Goal: Task Accomplishment & Management: Manage account settings

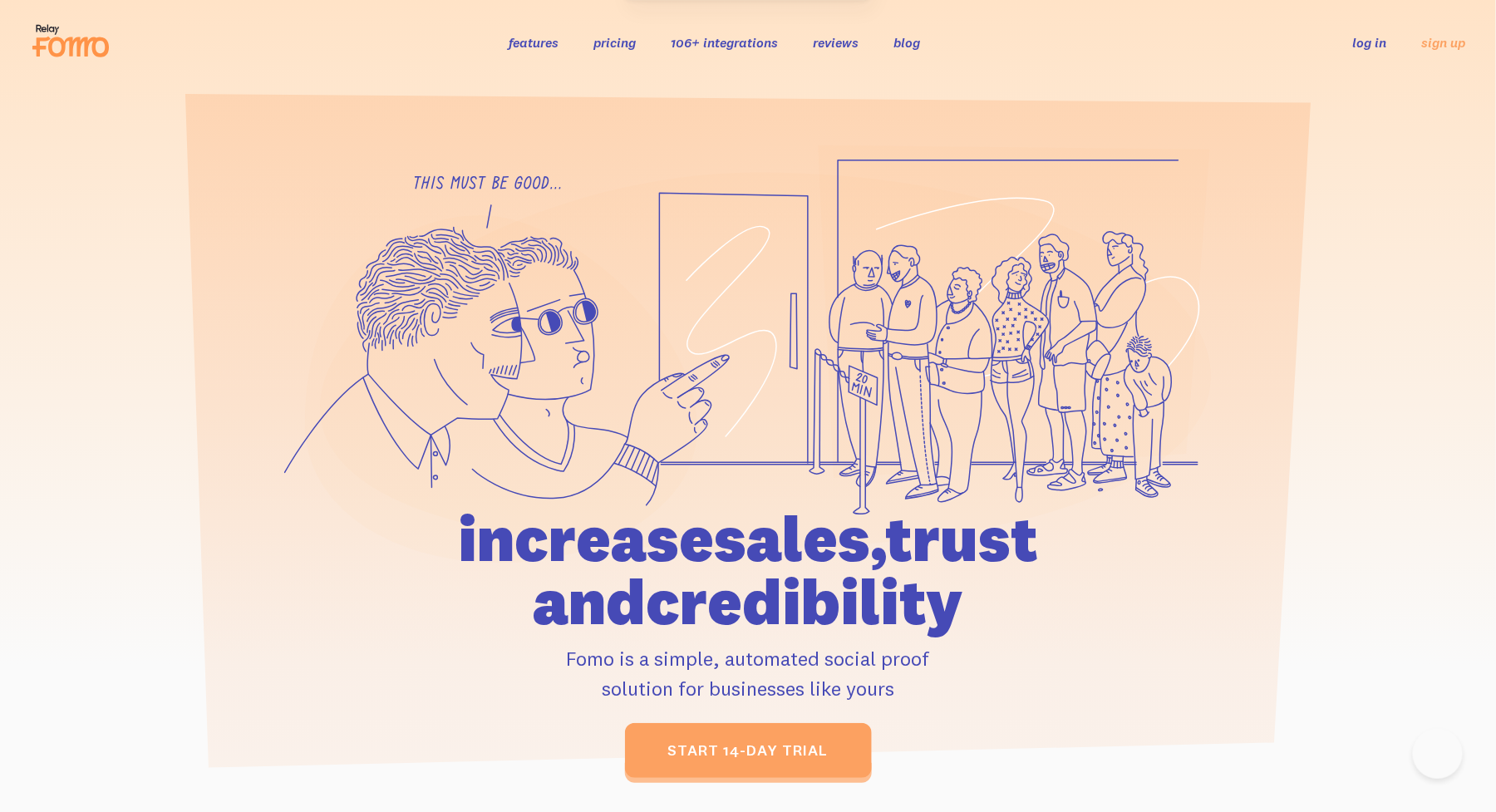
click at [1369, 45] on link "log in" at bounding box center [1369, 42] width 34 height 16
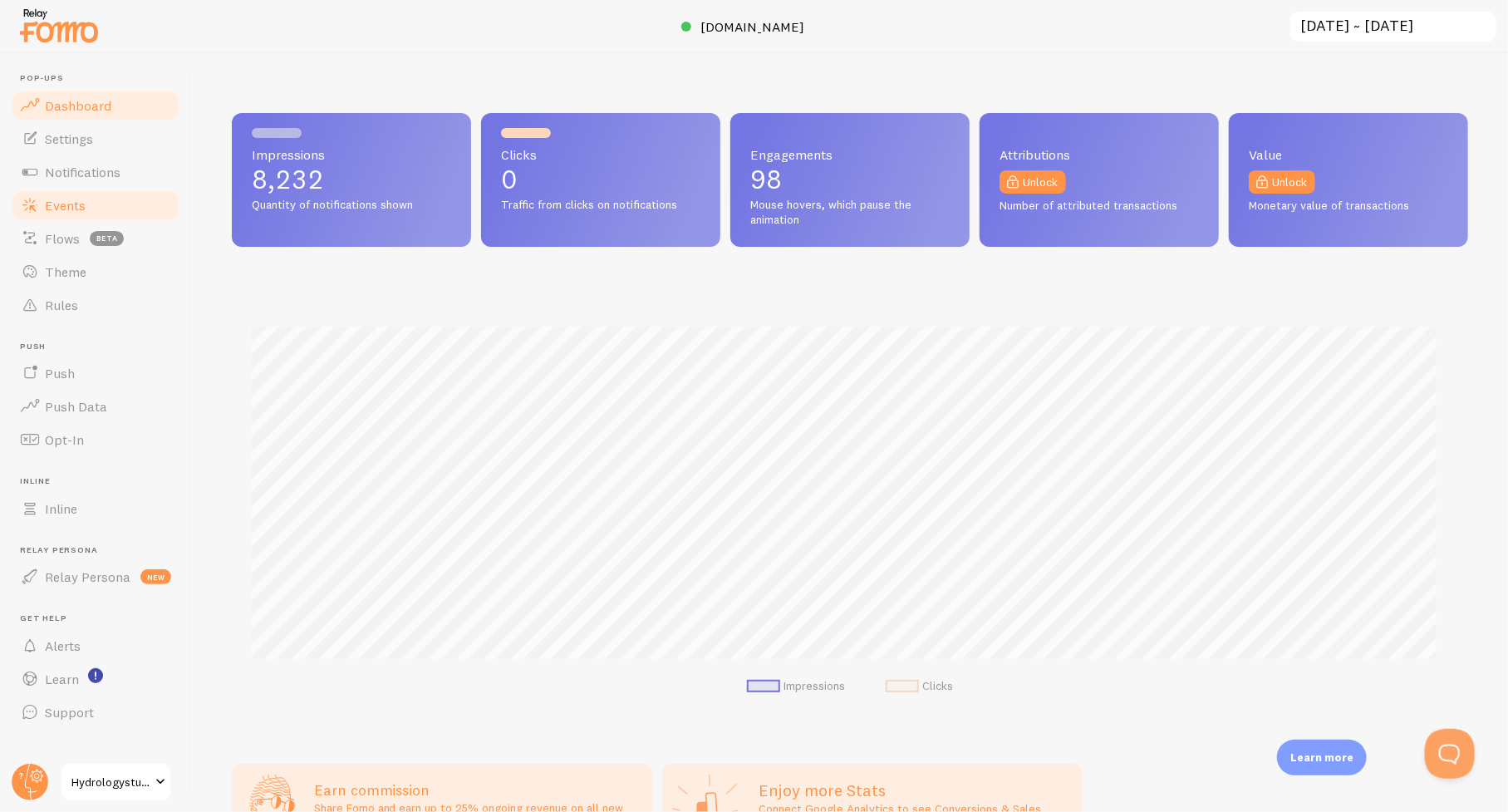
click at [74, 206] on span "Events" at bounding box center [65, 205] width 41 height 16
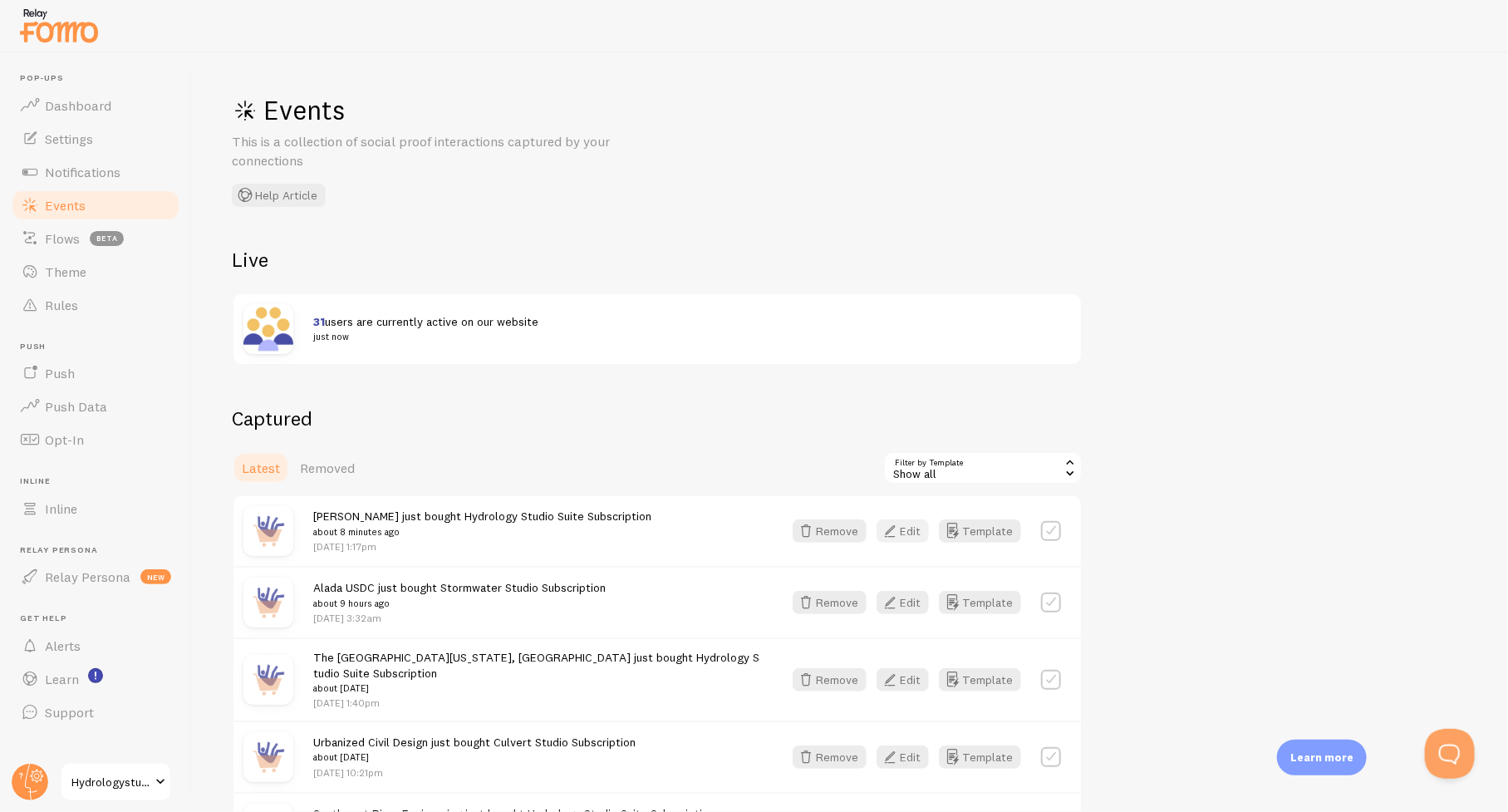
click at [909, 532] on button "Edit" at bounding box center [903, 531] width 52 height 23
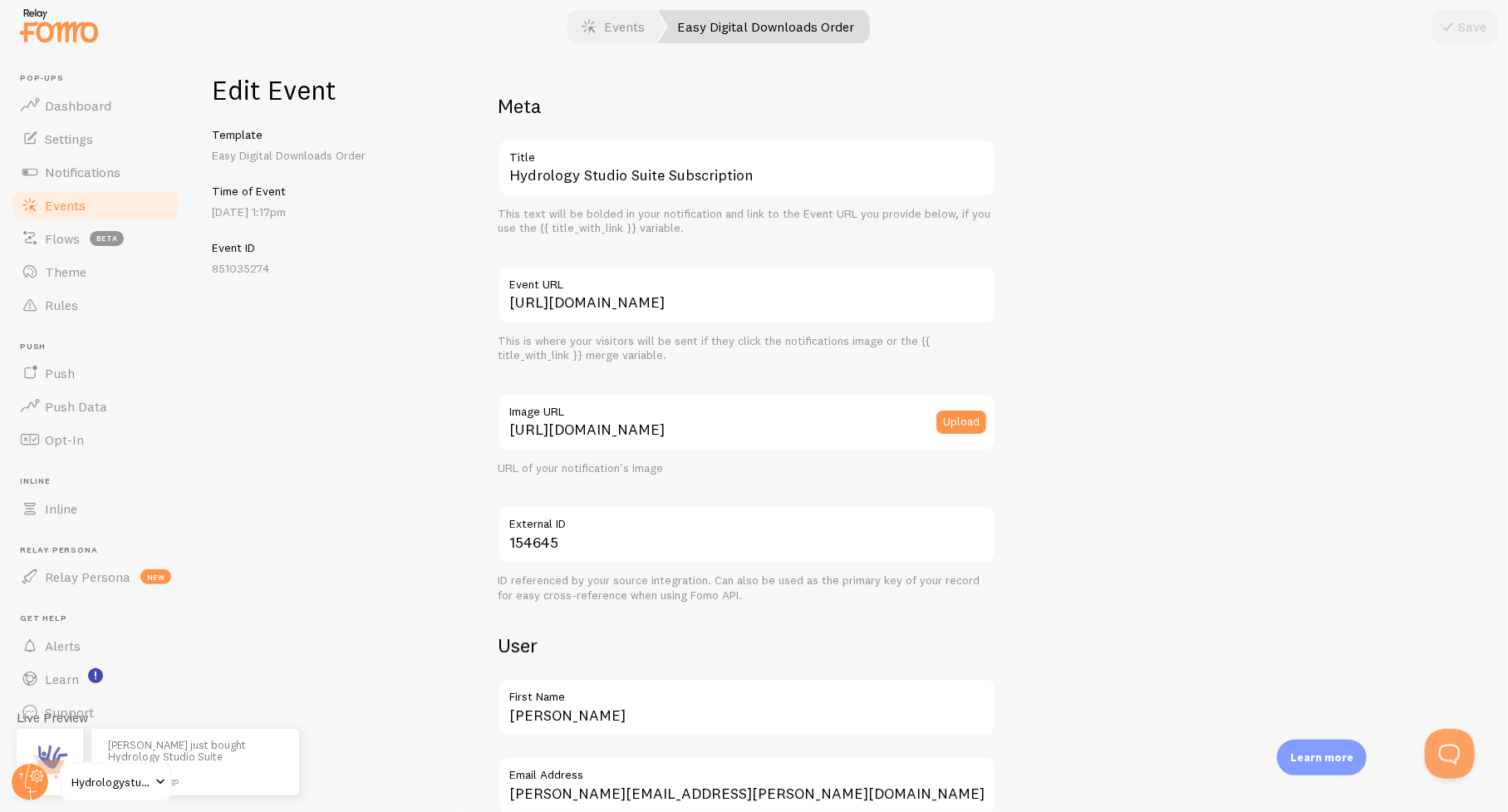
scroll to position [249, 0]
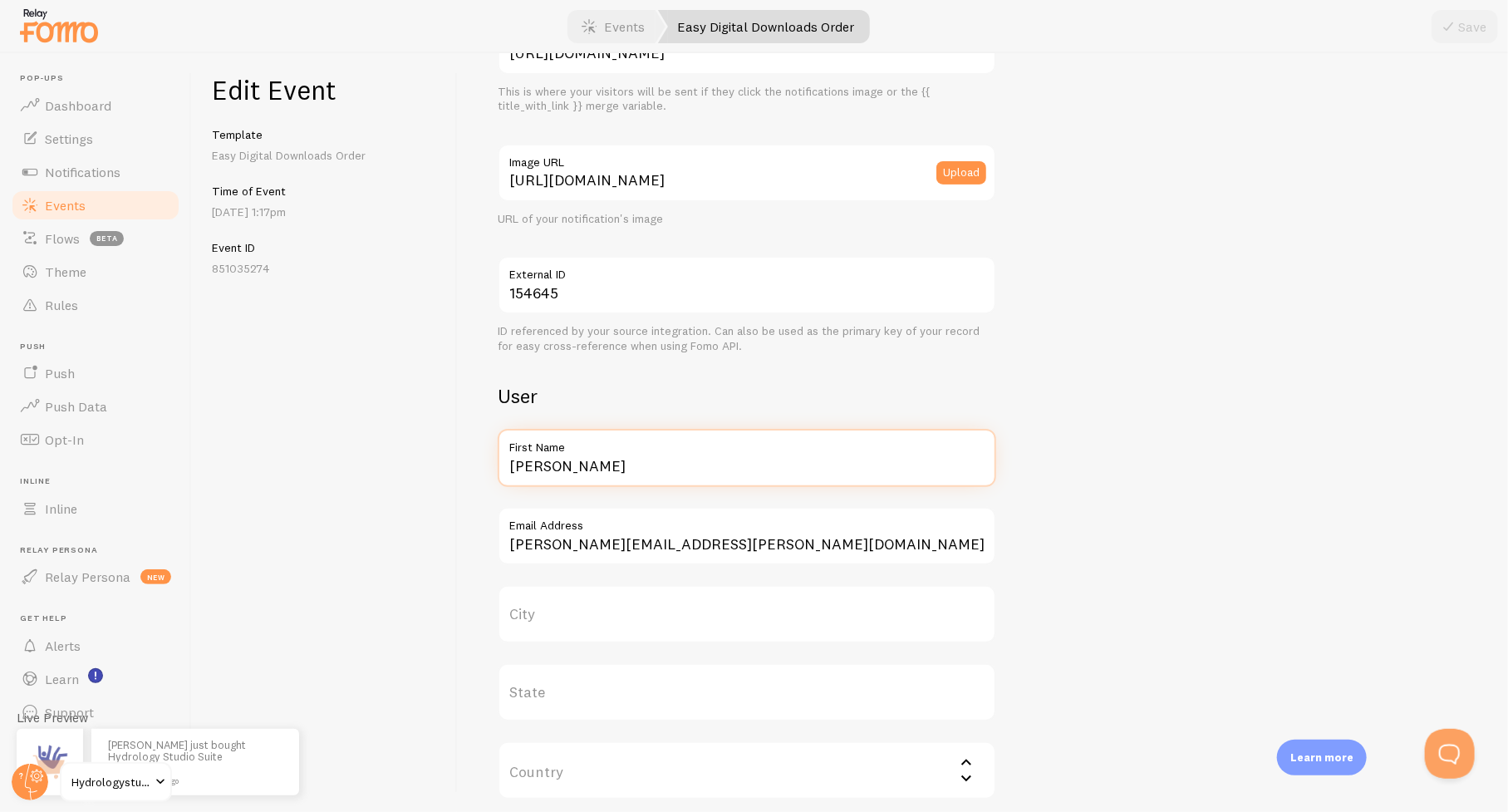
drag, startPoint x: 570, startPoint y: 472, endPoint x: 462, endPoint y: 466, distance: 108.2
click at [462, 466] on div "Meta Hydrology Studio Suite Subscription Title This text will be bolded in your…" at bounding box center [982, 432] width 1050 height 758
type input "KCI"
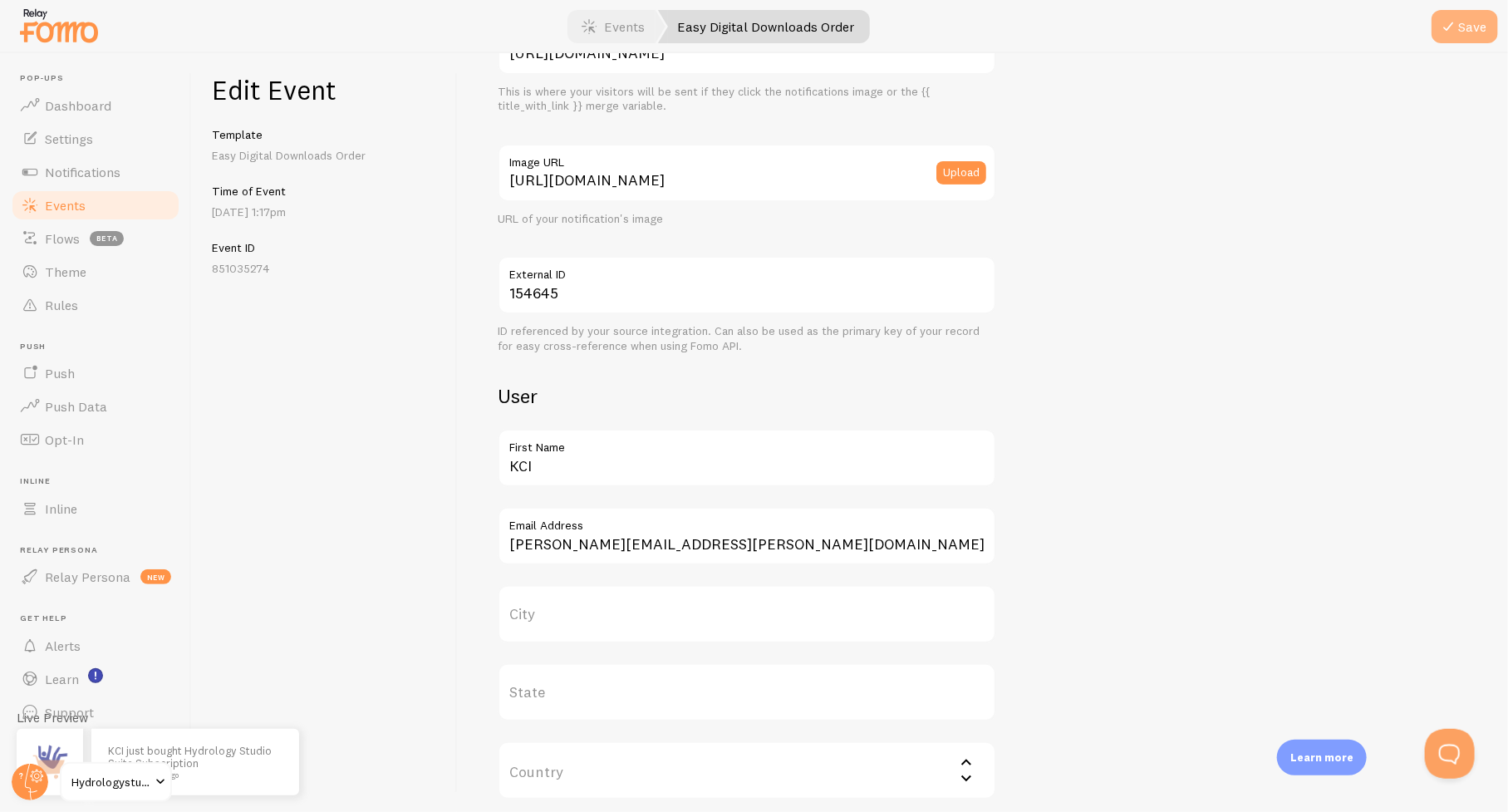
click at [1469, 28] on button "Save" at bounding box center [1465, 26] width 67 height 33
click at [81, 204] on span "Events" at bounding box center [65, 205] width 41 height 16
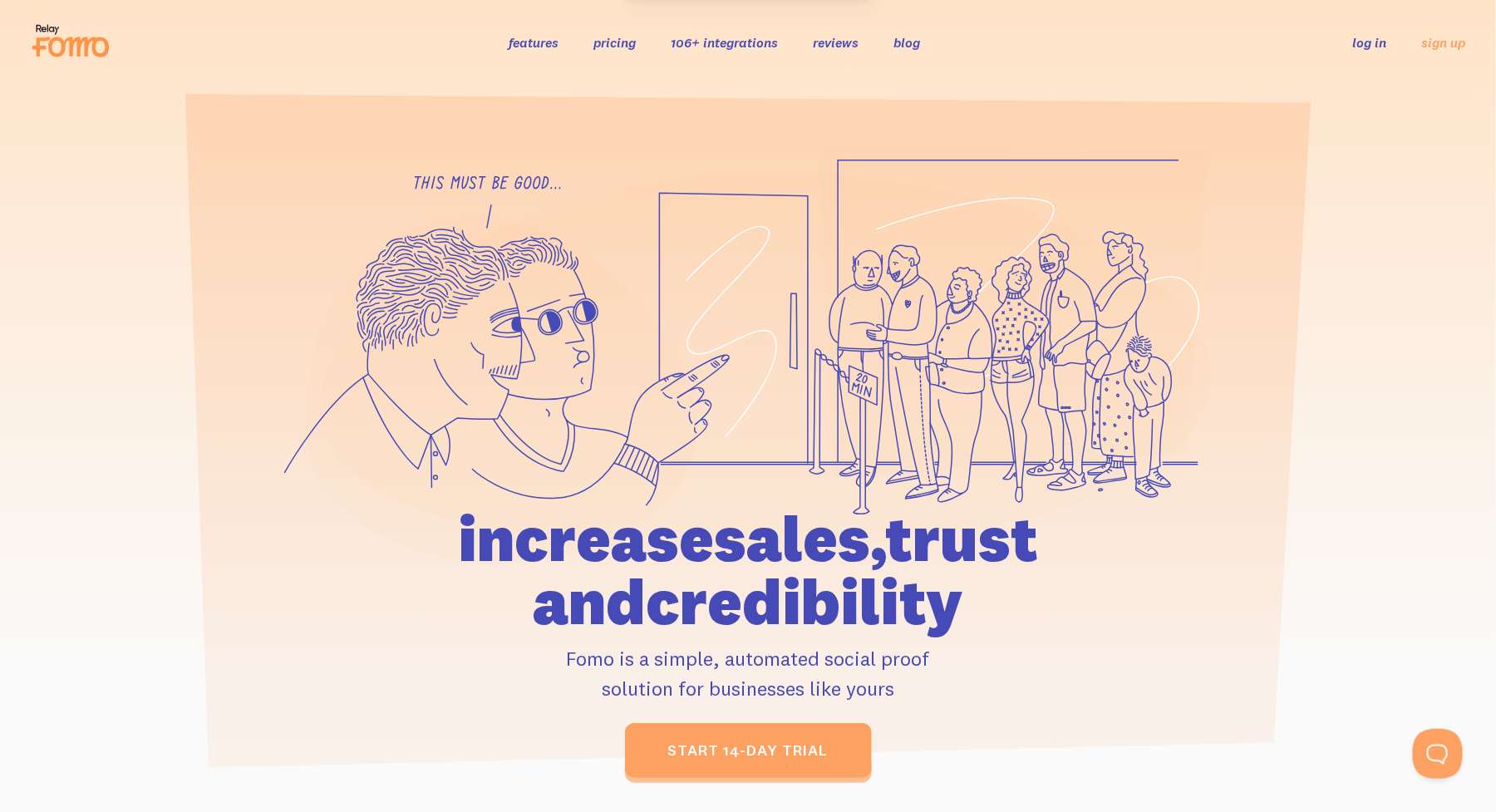
click at [1379, 42] on link "log in" at bounding box center [1369, 42] width 34 height 16
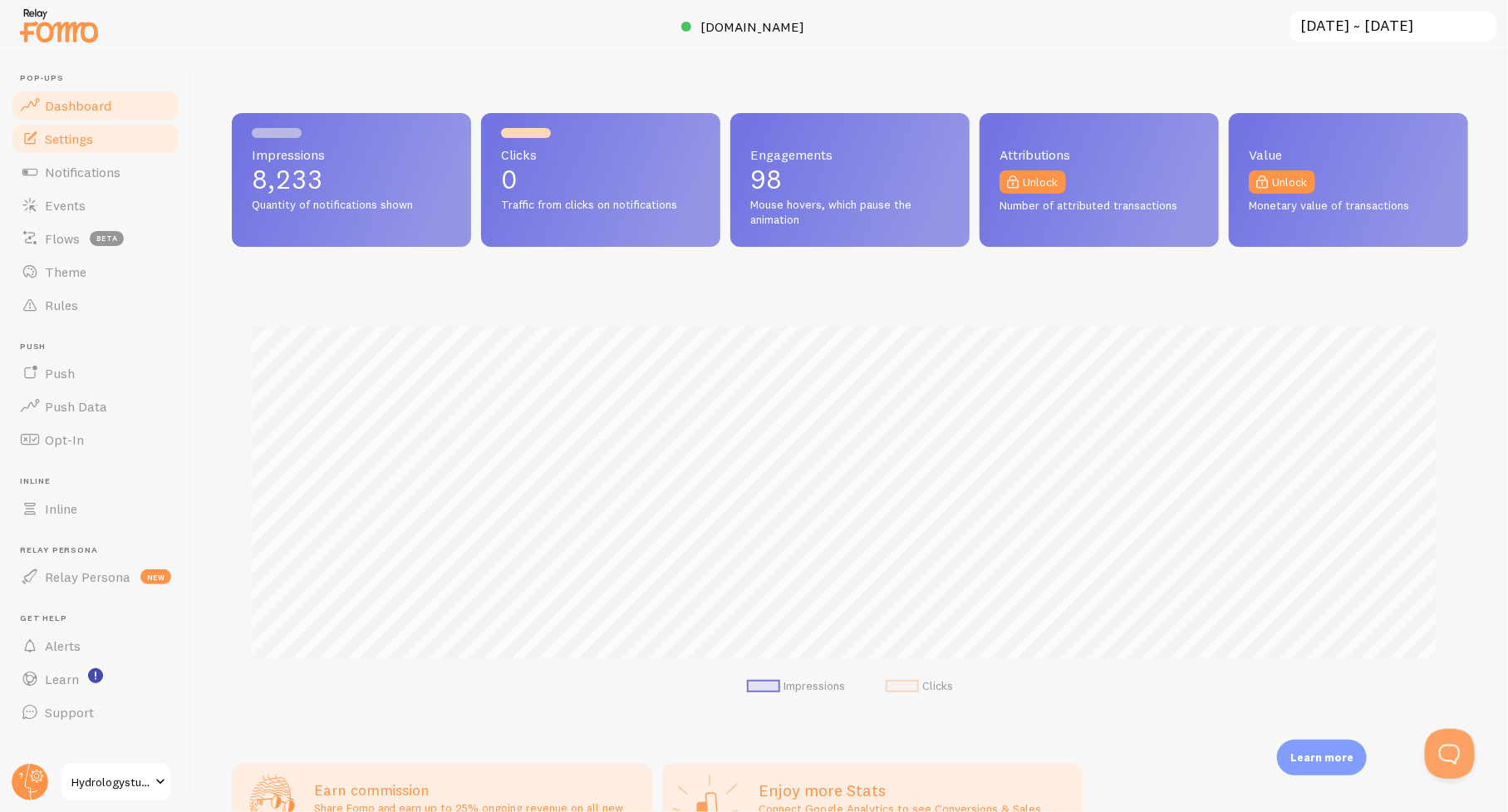
click at [62, 140] on span "Settings" at bounding box center [69, 138] width 48 height 16
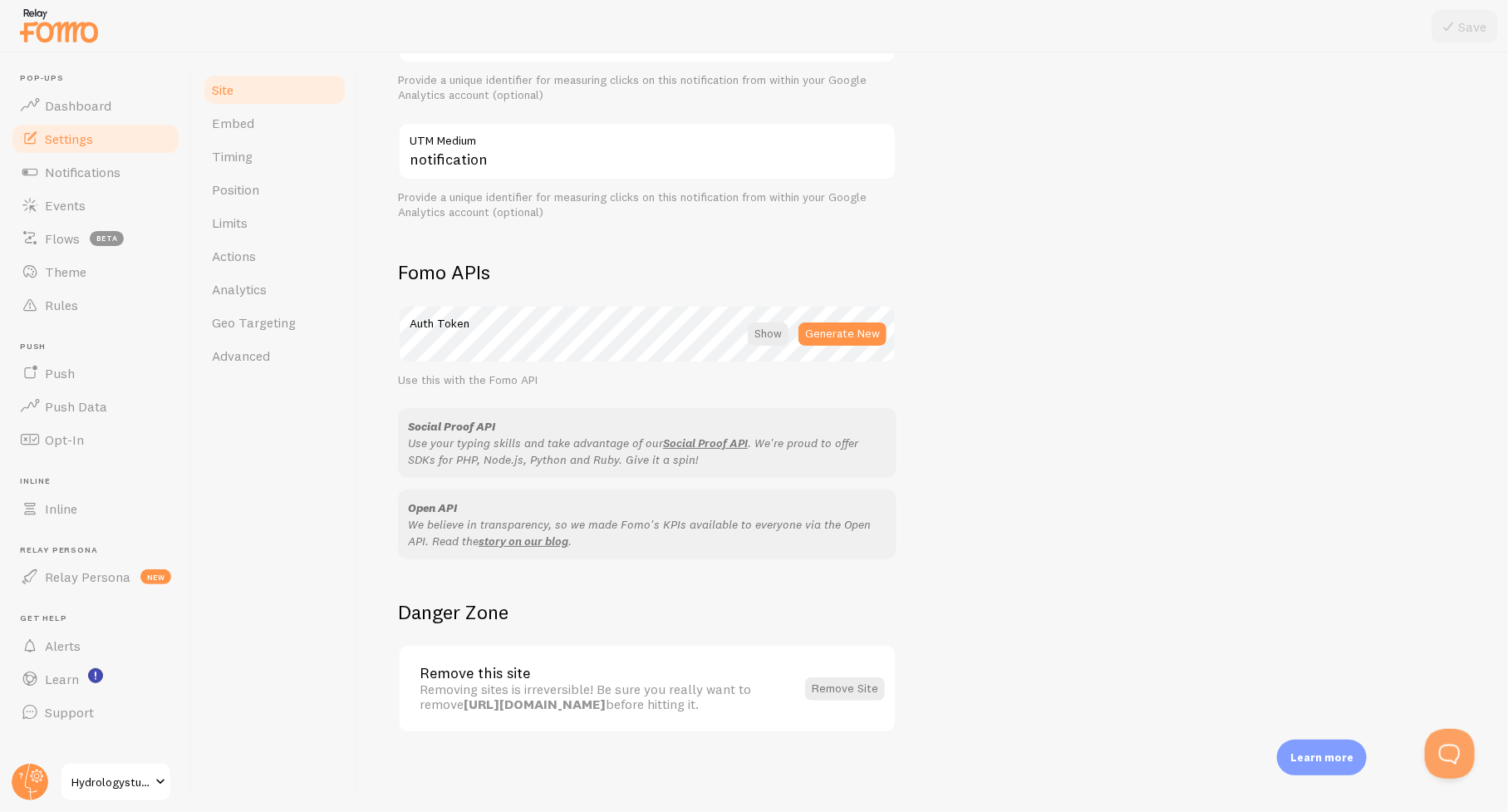
scroll to position [424, 0]
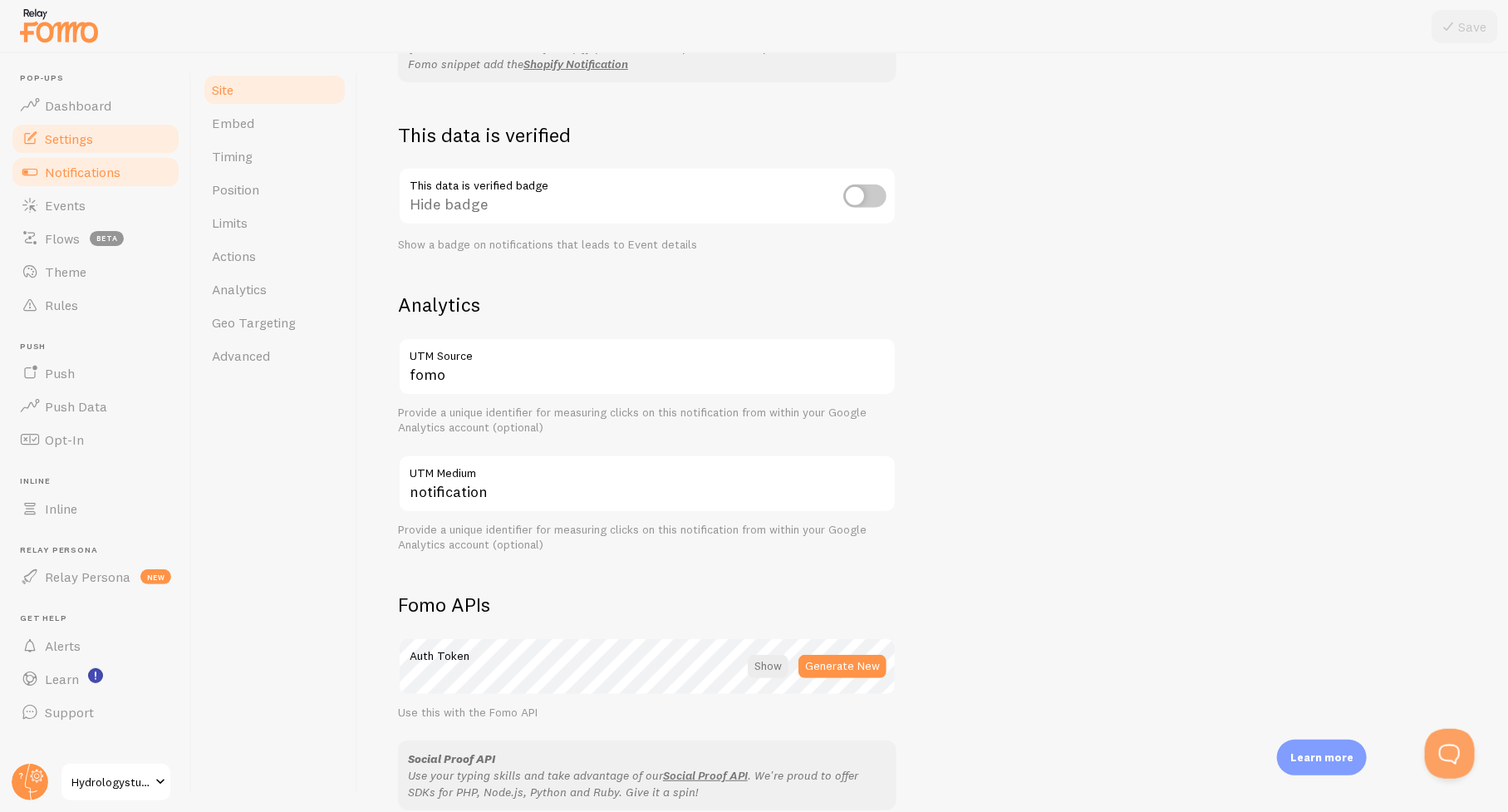
click at [104, 166] on span "Notifications" at bounding box center [82, 171] width 75 height 16
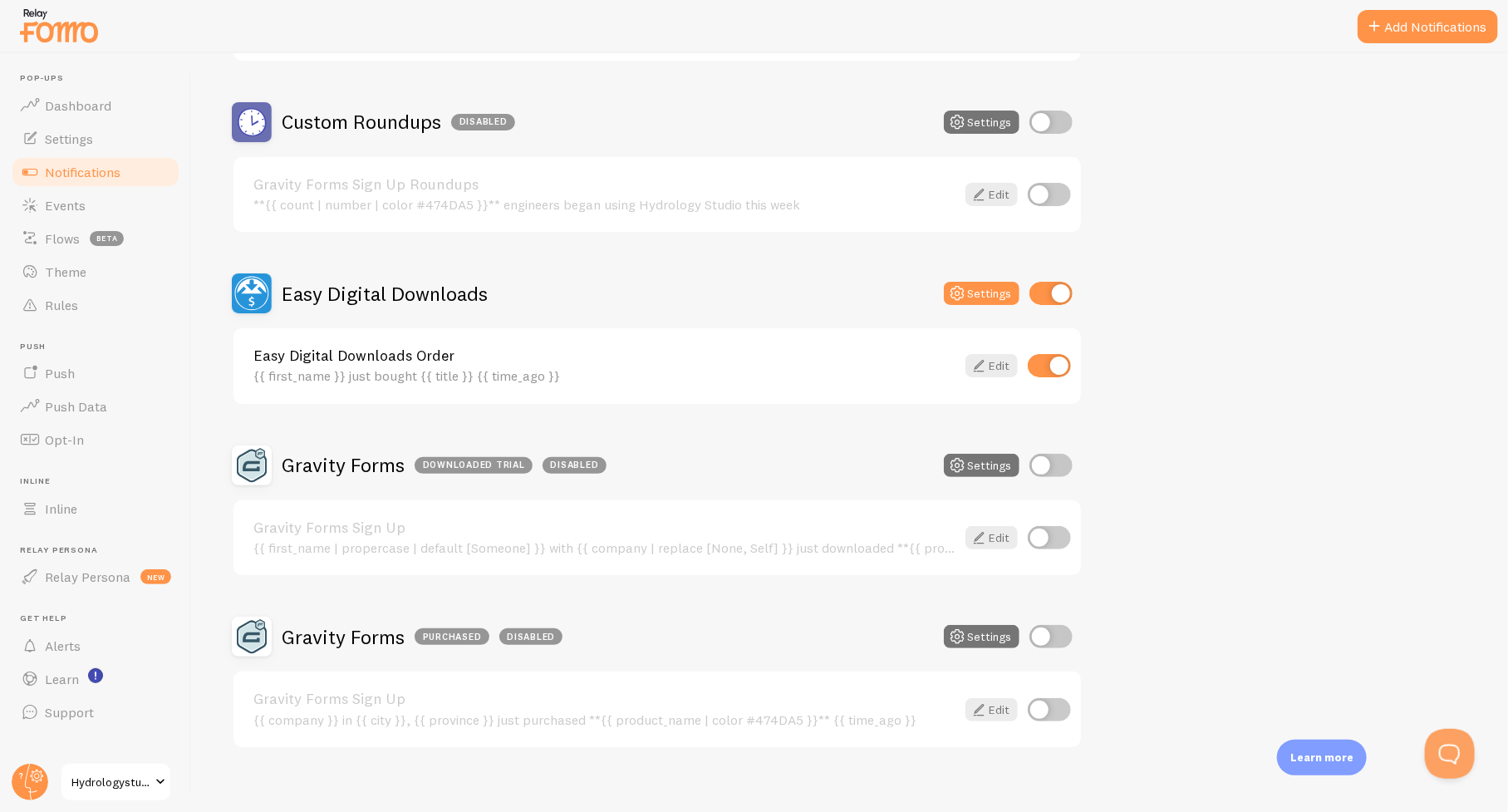
scroll to position [311, 0]
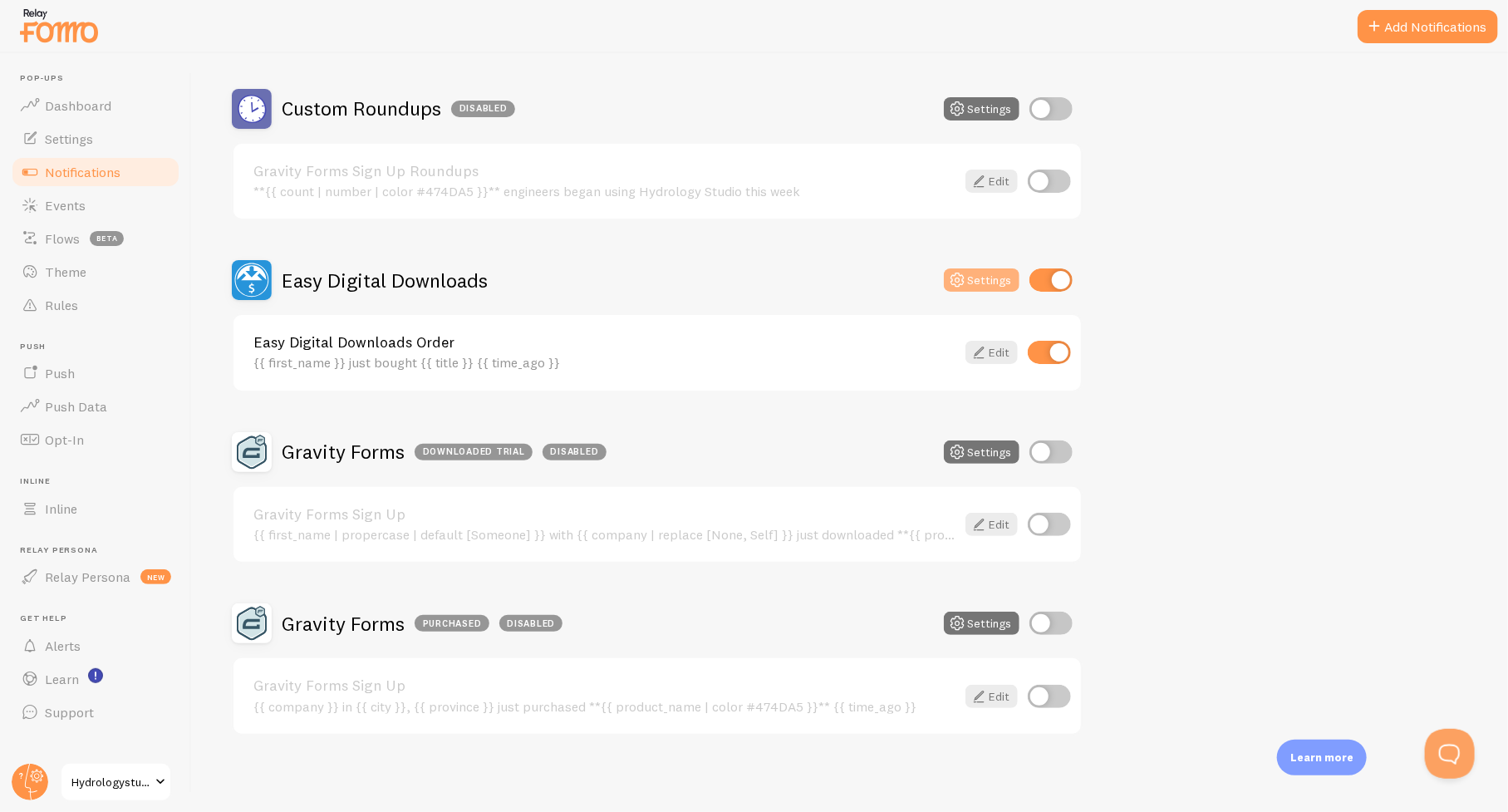
click at [986, 275] on button "Settings" at bounding box center [982, 280] width 75 height 23
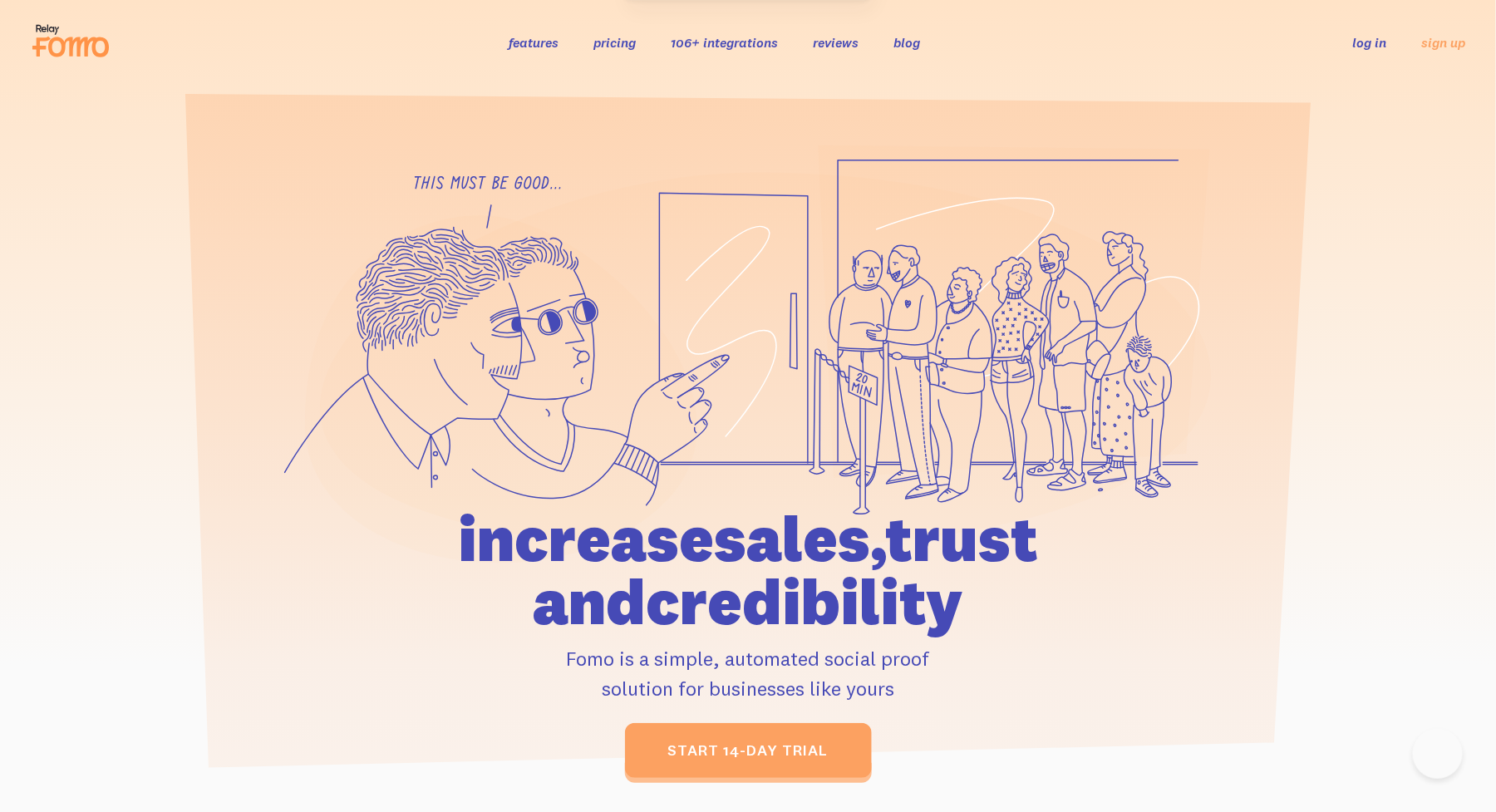
click at [1358, 43] on link "log in" at bounding box center [1369, 42] width 34 height 16
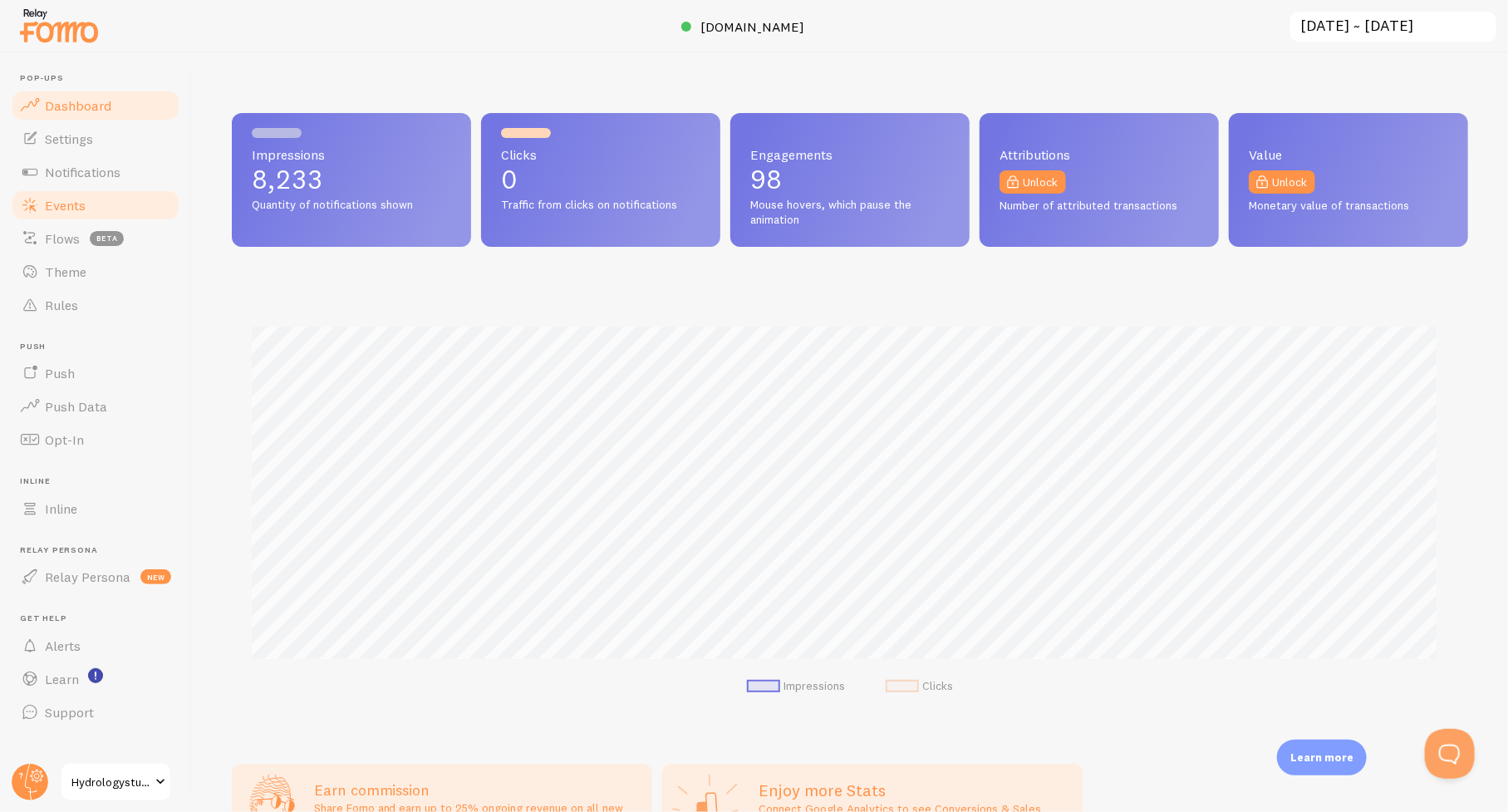
click at [59, 204] on span "Events" at bounding box center [65, 205] width 41 height 16
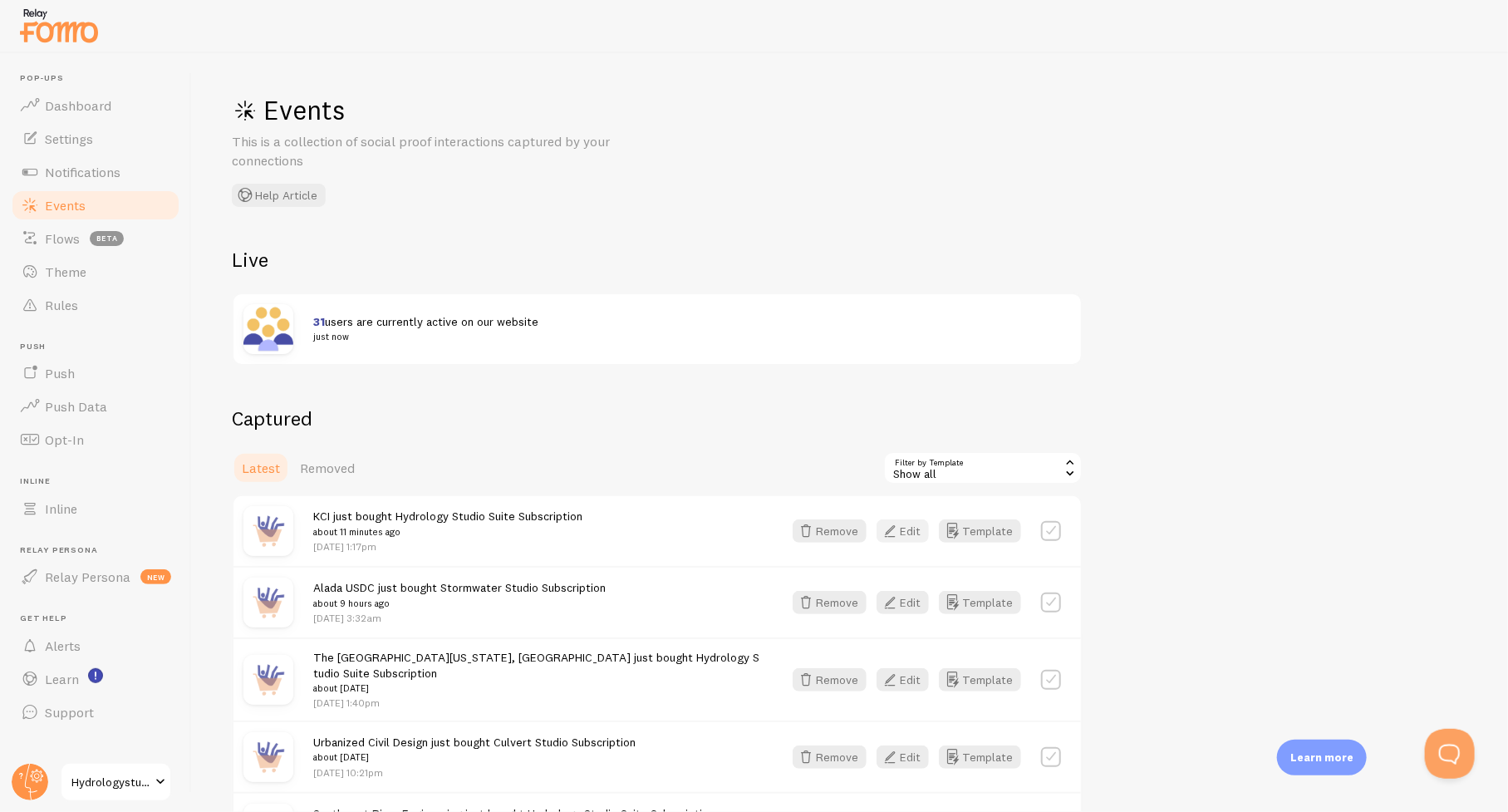
click at [914, 535] on button "Edit" at bounding box center [903, 531] width 52 height 23
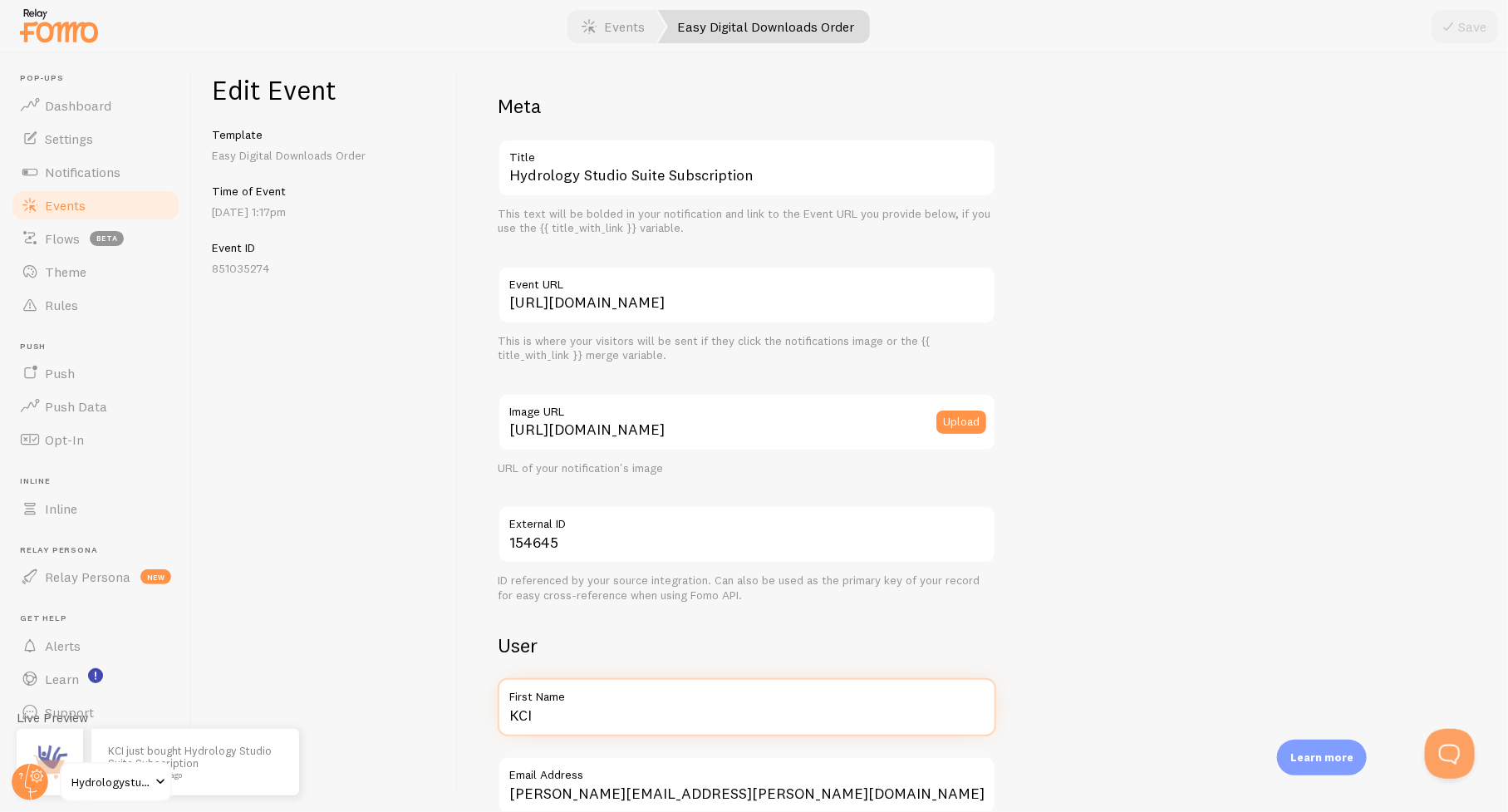
click at [587, 716] on input "KCI" at bounding box center [747, 707] width 498 height 58
type input "KCI Technologies"
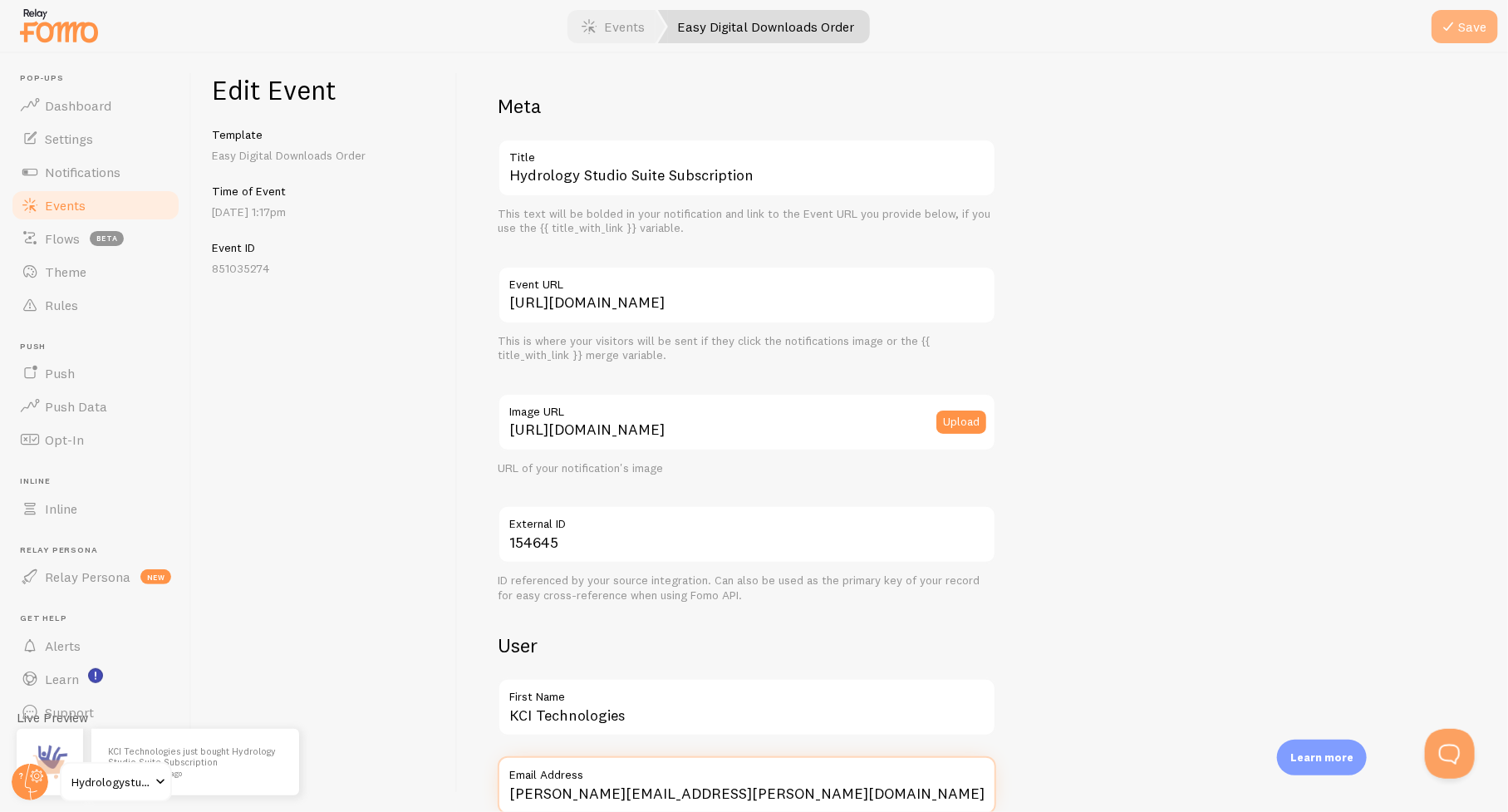
scroll to position [2, 0]
click at [1467, 35] on button "Save" at bounding box center [1465, 26] width 67 height 33
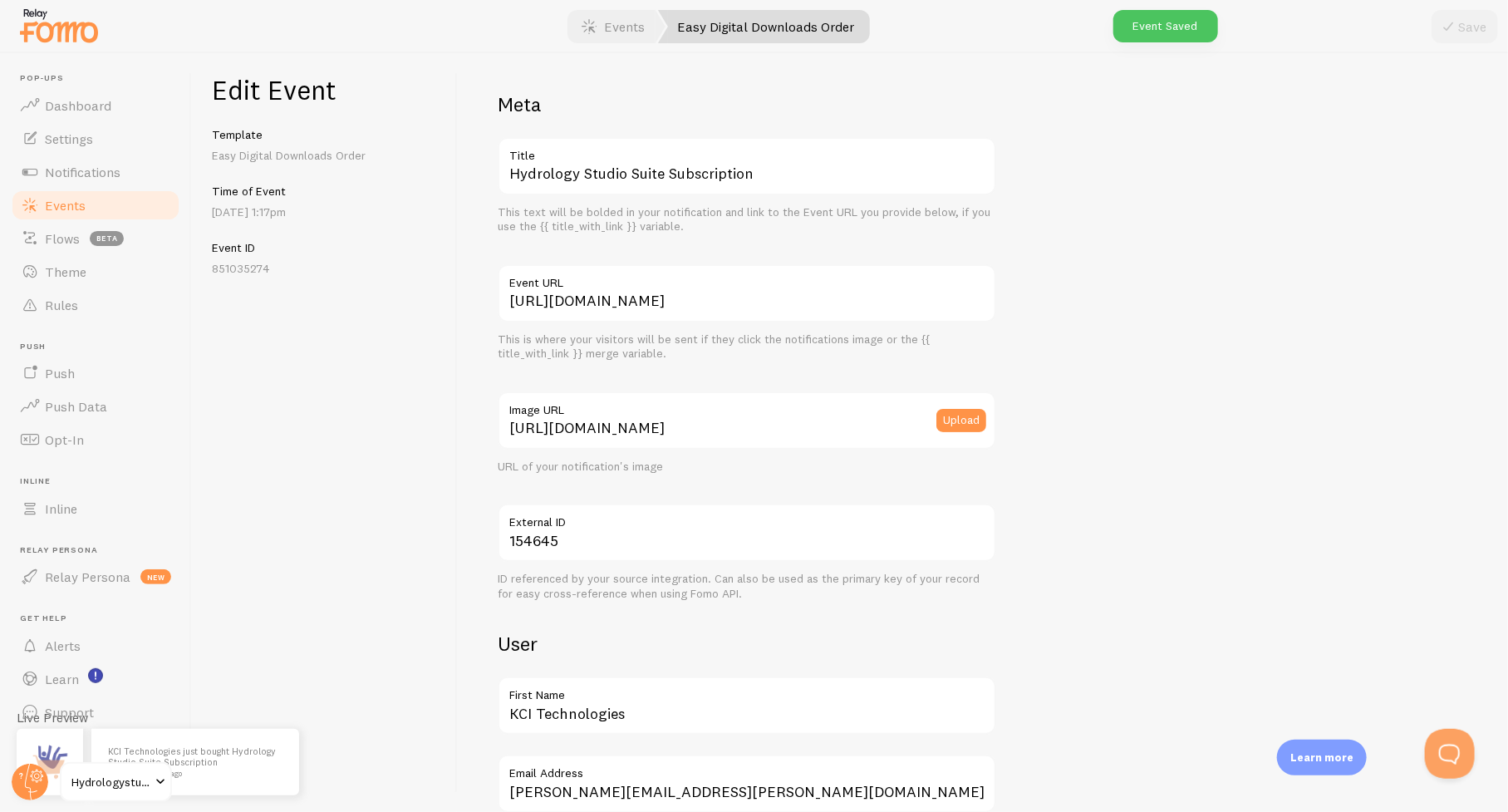
click at [59, 200] on span "Events" at bounding box center [65, 205] width 41 height 16
